Goal: Transaction & Acquisition: Obtain resource

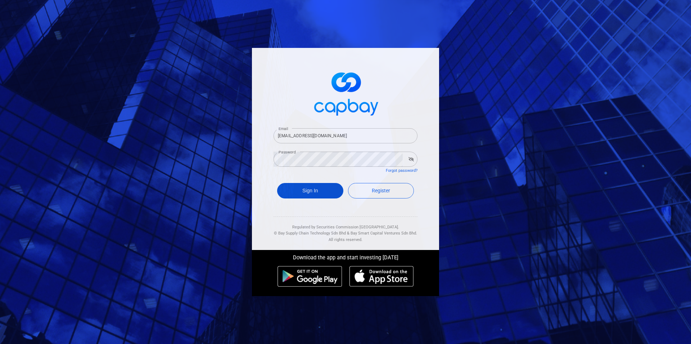
click at [318, 192] on button "Sign In" at bounding box center [310, 190] width 66 height 15
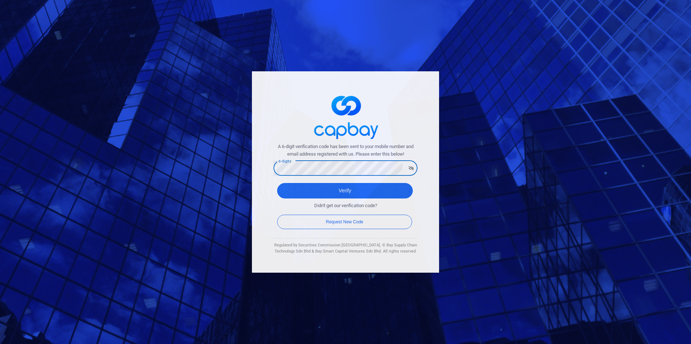
click at [277, 183] on button "Verify" at bounding box center [345, 190] width 136 height 15
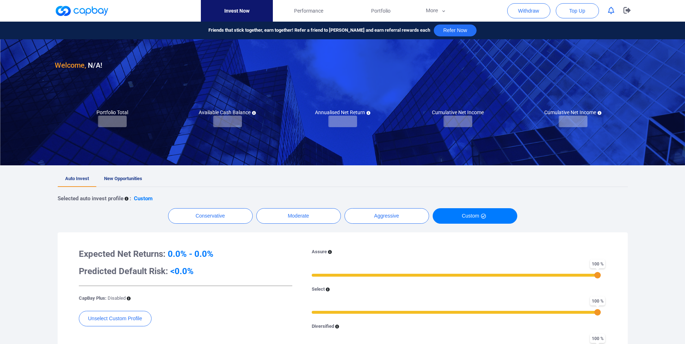
checkbox input "true"
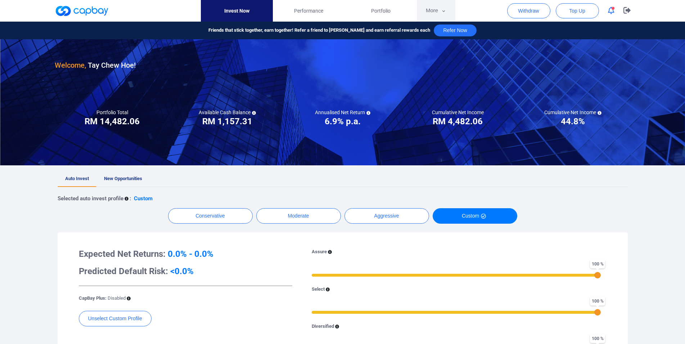
click at [436, 11] on button "More" at bounding box center [436, 11] width 38 height 22
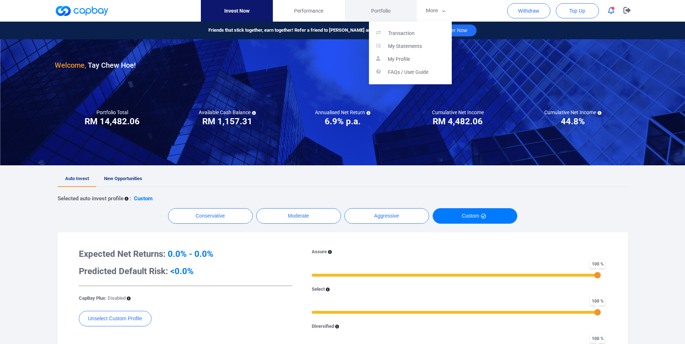
drag, startPoint x: 422, startPoint y: 29, endPoint x: 380, endPoint y: 7, distance: 47.8
click at [422, 29] on link "Transaction" at bounding box center [410, 33] width 83 height 13
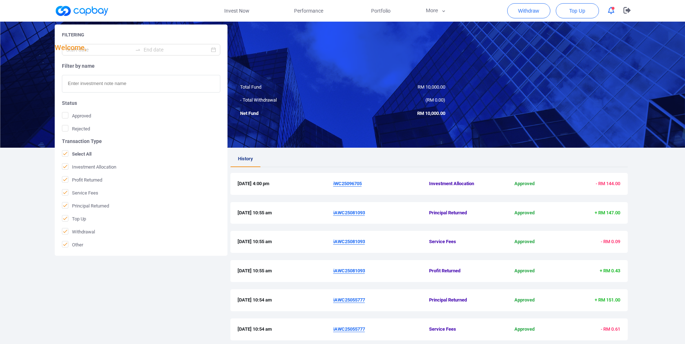
scroll to position [171, 0]
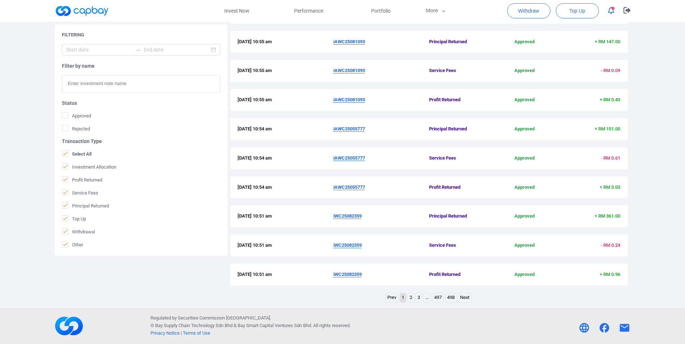
click at [409, 299] on link "2" at bounding box center [411, 297] width 6 height 9
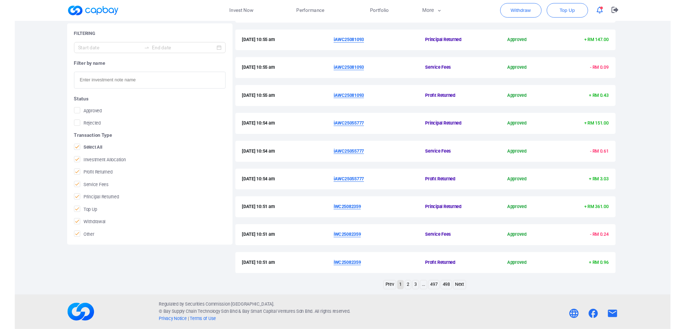
scroll to position [78, 0]
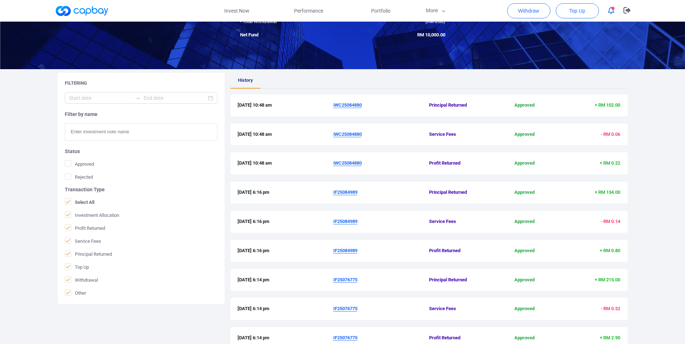
click at [348, 161] on u "iWC25084880" at bounding box center [347, 162] width 28 height 5
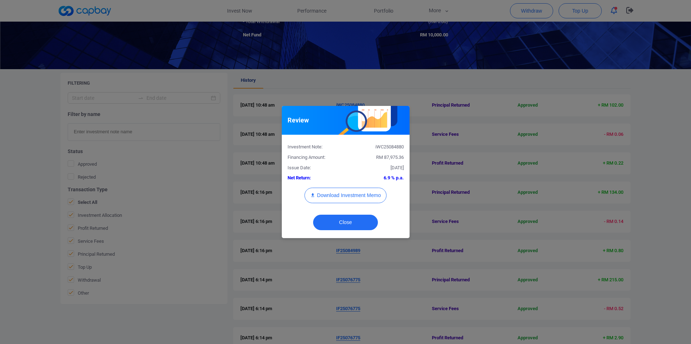
click at [393, 142] on div "Investment Note: iWC25084880" at bounding box center [345, 145] width 127 height 10
copy div "iWC25084880"
click at [0, 184] on div "Review Investment Note: iWC25084880 Financing Amount: RM 87,975.36 Issue Date: …" at bounding box center [345, 172] width 691 height 344
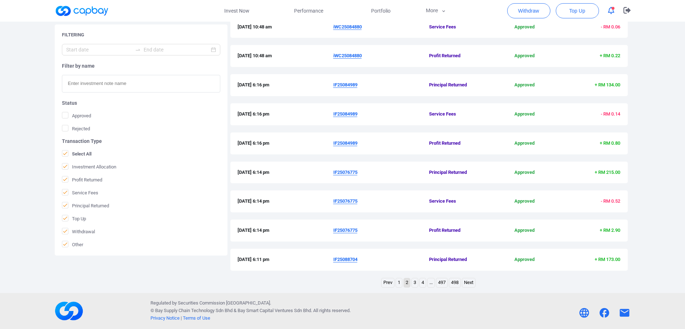
click at [399, 283] on link "1" at bounding box center [399, 282] width 6 height 9
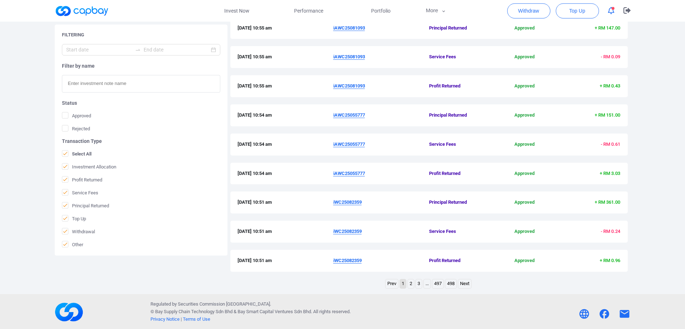
scroll to position [186, 0]
click at [347, 259] on u "iWC25082359" at bounding box center [347, 258] width 28 height 5
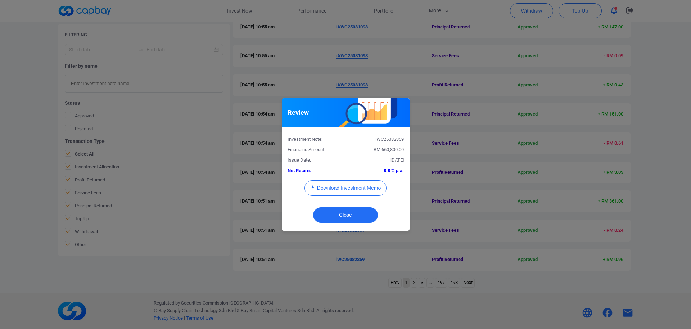
click at [390, 139] on div "iWC25082359" at bounding box center [377, 140] width 64 height 8
copy div "iWC25082359"
click at [0, 183] on div "Review Investment Note: iWC25082359 Financing Amount: RM 660,800.00 Issue Date:…" at bounding box center [345, 164] width 691 height 329
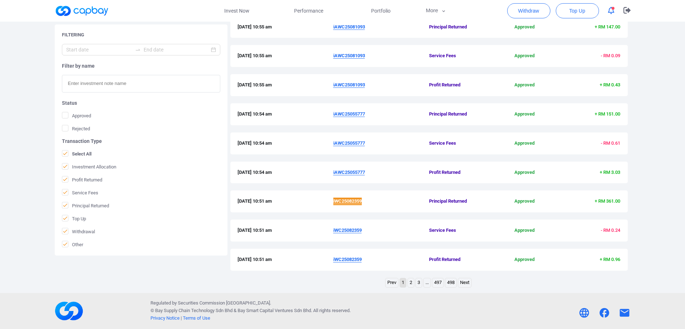
scroll to position [112, 0]
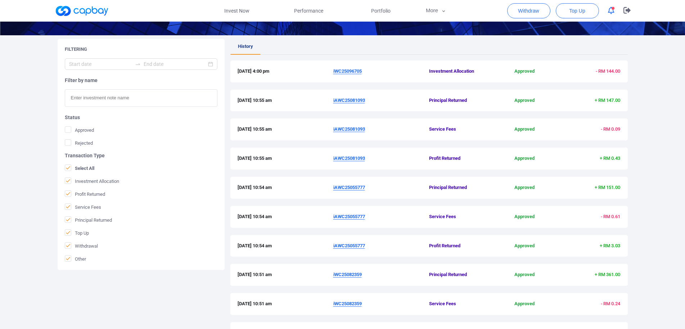
click at [361, 189] on u "iAWC25055777" at bounding box center [349, 187] width 32 height 5
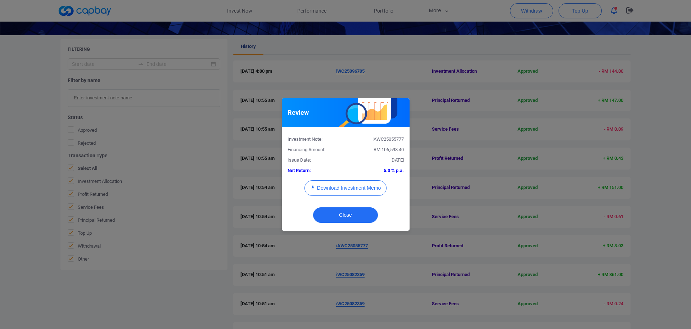
click at [382, 140] on div "iAWC25055777" at bounding box center [377, 140] width 64 height 8
copy div "iAWC25055777"
click at [0, 206] on div "Review Investment Note: iAWC25055777 Financing Amount: RM 106,598.40 Issue Date…" at bounding box center [345, 164] width 691 height 329
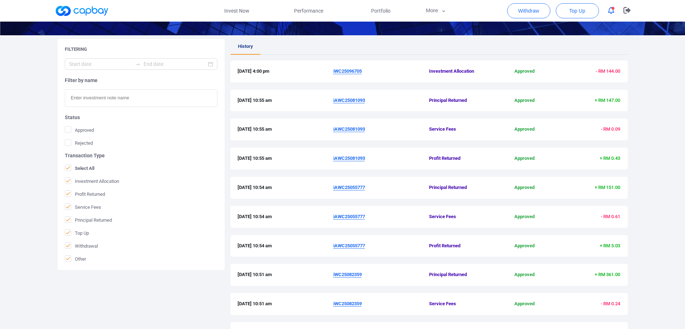
click at [350, 101] on u "iAWC25081093" at bounding box center [349, 99] width 32 height 5
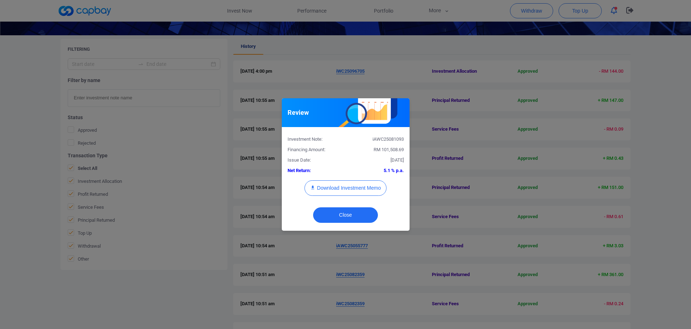
click at [383, 141] on div "iAWC25081093" at bounding box center [377, 140] width 64 height 8
copy div "iAWC25081093"
click at [0, 274] on div "Review Investment Note: iAWC25081093 Financing Amount: RM 101,508.69 Issue Date…" at bounding box center [345, 164] width 691 height 329
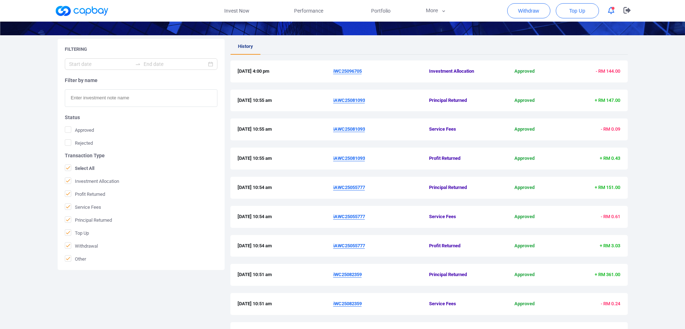
click at [350, 71] on u "iWC25096705" at bounding box center [347, 70] width 28 height 5
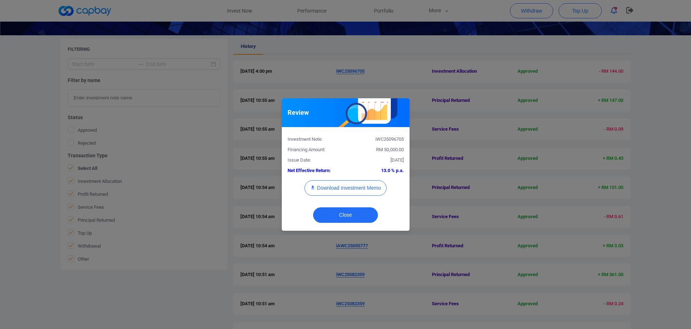
click at [387, 138] on div "iWC25096705" at bounding box center [377, 140] width 64 height 8
copy div "iWC25096705"
click at [369, 183] on button "Download Investment Memo" at bounding box center [345, 187] width 82 height 15
click at [468, 109] on div "Review Investment Note: iWC25096705 Financing Amount: RM 50,000.00 Issue Date: …" at bounding box center [345, 164] width 691 height 329
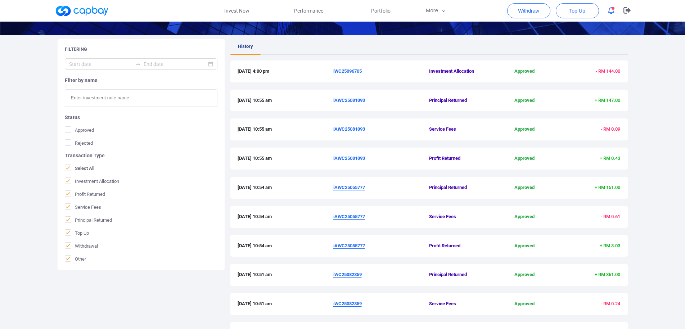
scroll to position [0, 0]
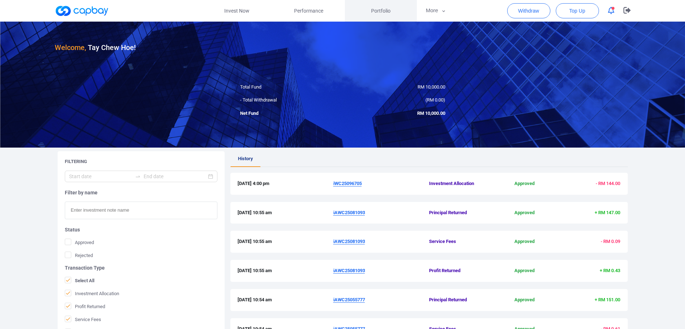
click at [383, 8] on span "Portfolio" at bounding box center [380, 11] width 19 height 8
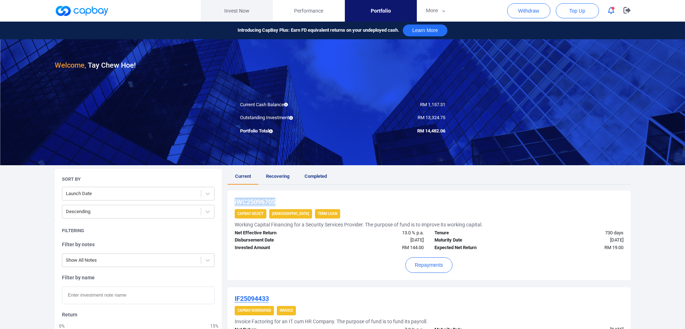
click at [243, 1] on link "Invest Now" at bounding box center [237, 11] width 72 height 22
